Goal: Transaction & Acquisition: Purchase product/service

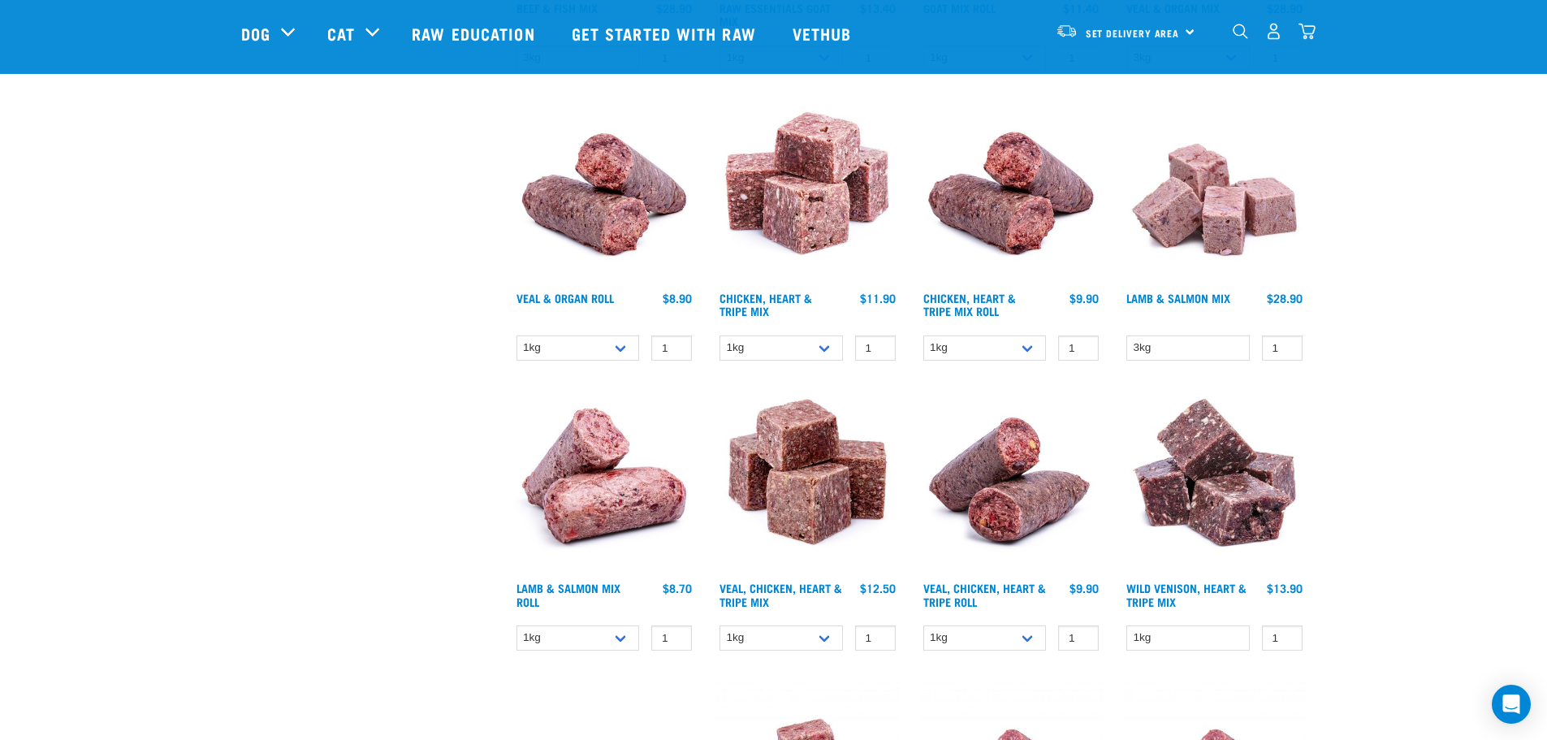
scroll to position [1409, 0]
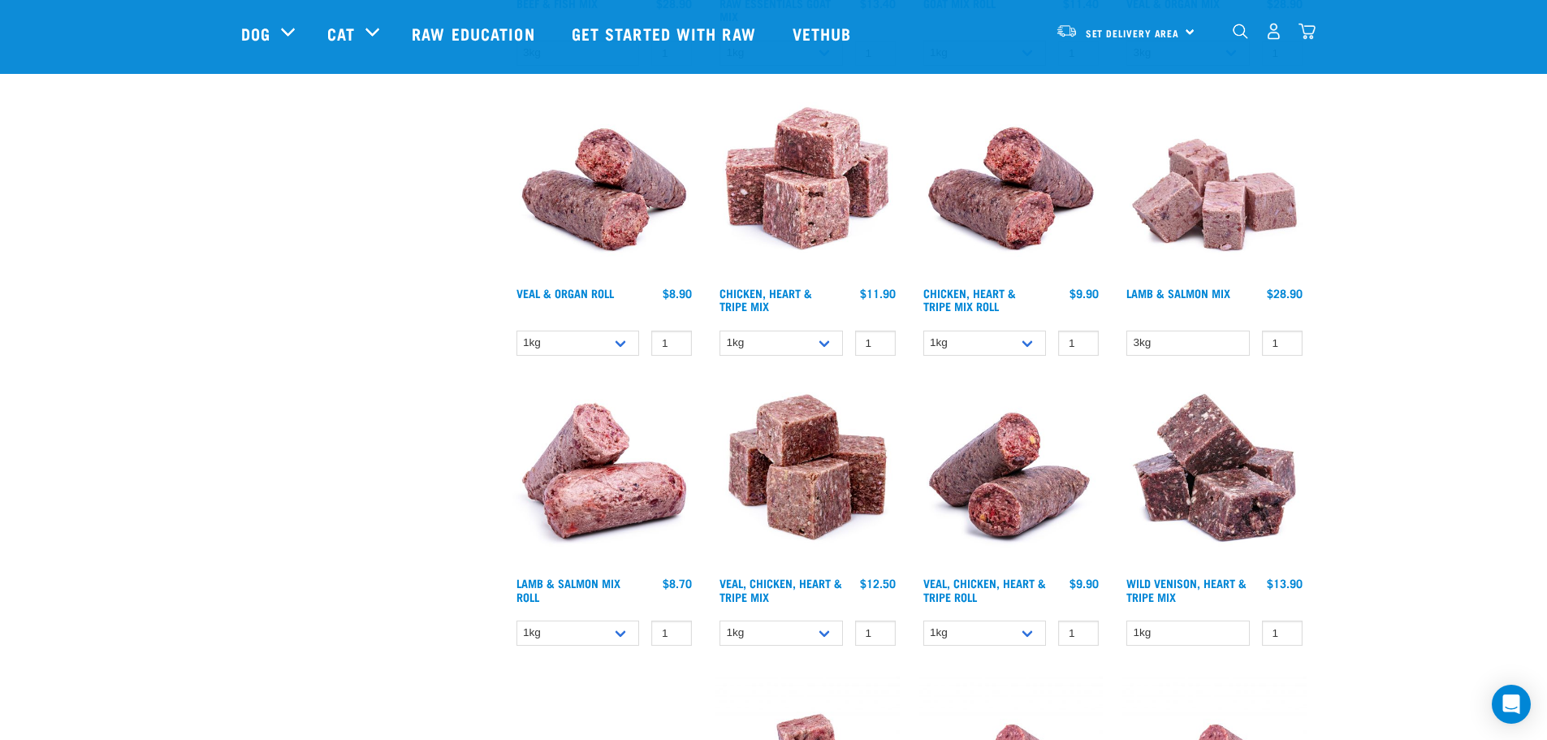
drag, startPoint x: 1549, startPoint y: 100, endPoint x: 1534, endPoint y: 344, distance: 244.1
click at [1534, 344] on html "Start your pet’s raw journey today – take our quick pet questionnaire. Delivery…" at bounding box center [773, 662] width 1547 height 4142
click at [1178, 582] on link "Wild Venison, Heart & Tripe Mix" at bounding box center [1186, 589] width 120 height 19
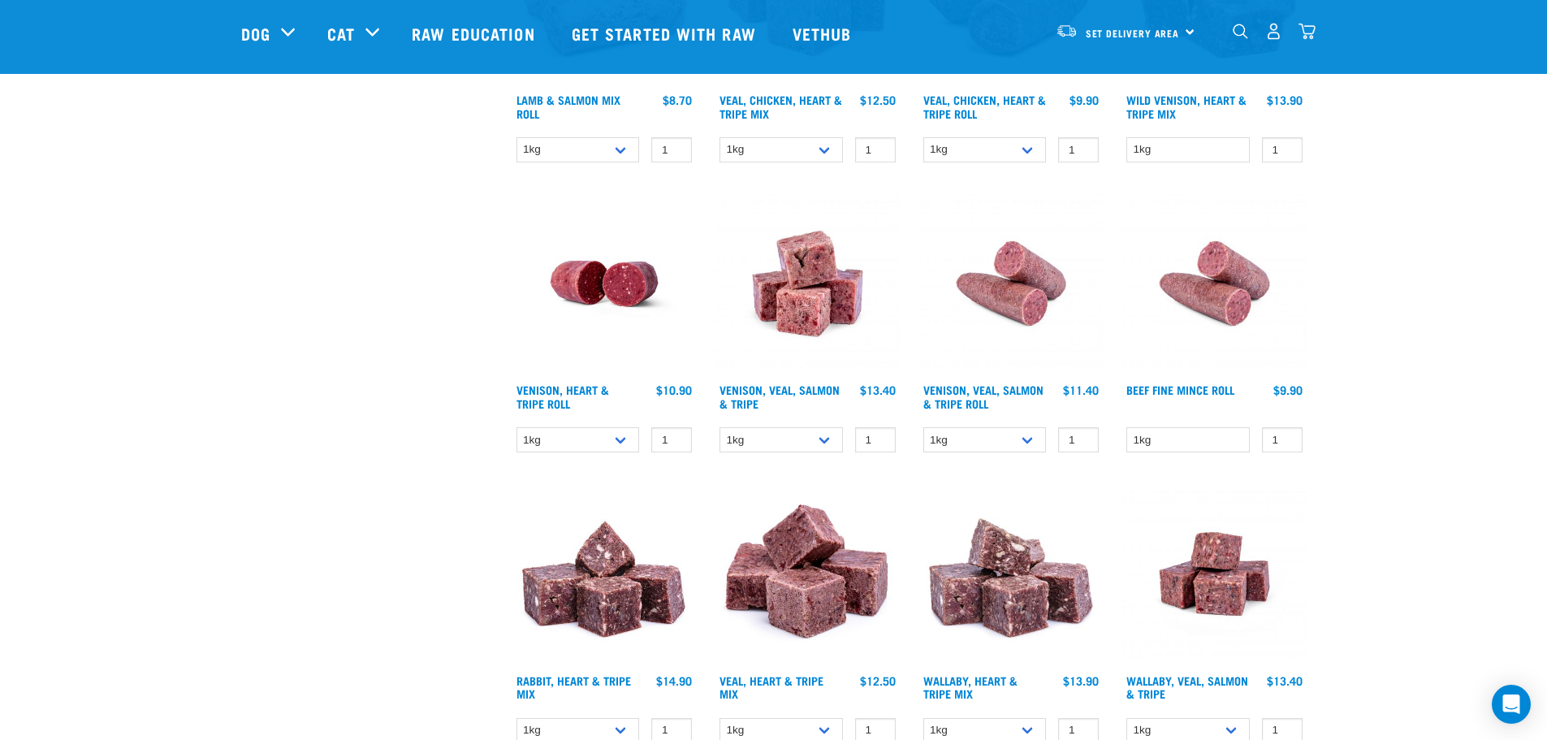
scroll to position [1868, 0]
